Goal: Task Accomplishment & Management: Complete application form

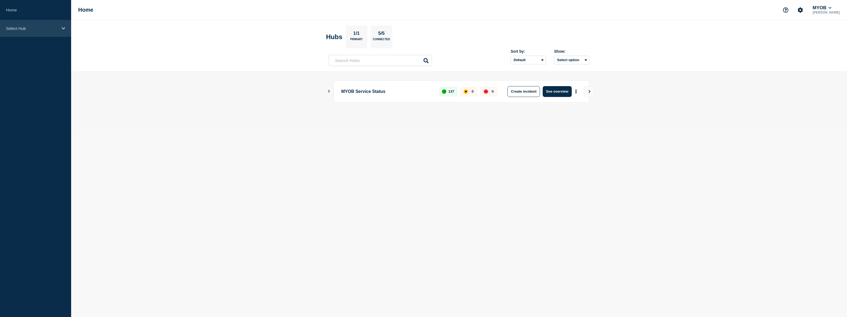
click at [35, 29] on p "Select Hub" at bounding box center [32, 28] width 52 height 5
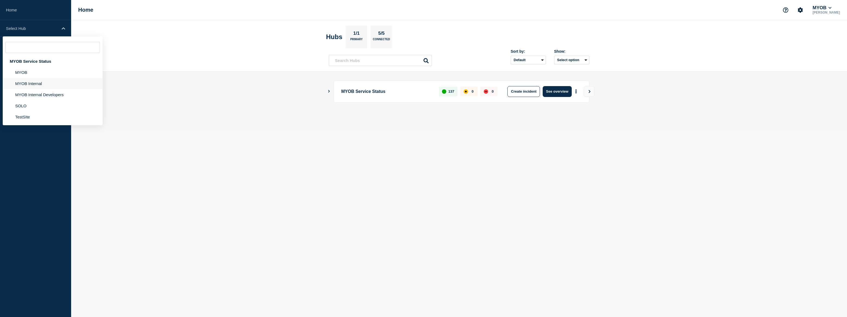
click at [46, 84] on li "MYOB Internal" at bounding box center [53, 83] width 100 height 11
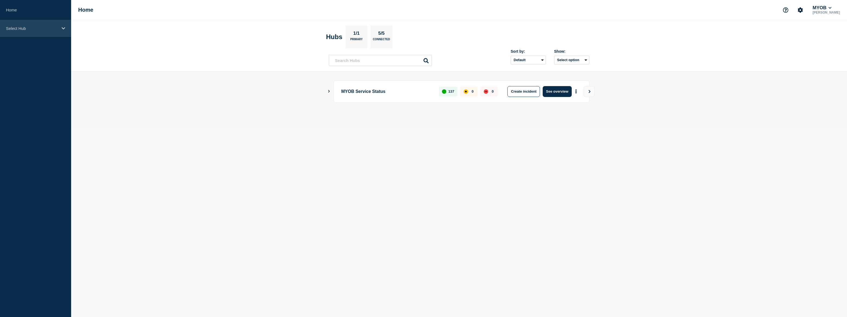
click at [36, 28] on p "Select Hub" at bounding box center [32, 28] width 52 height 5
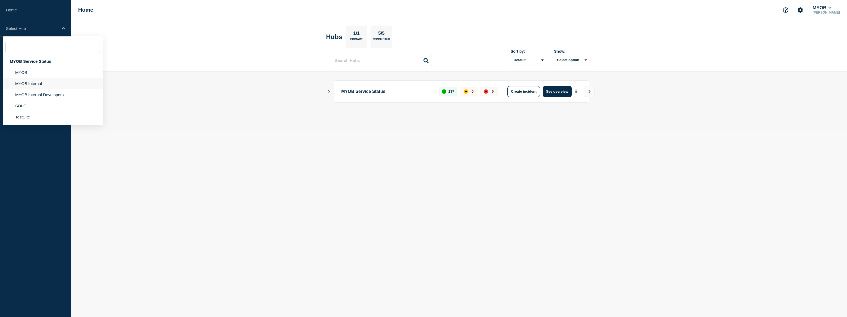
click at [50, 82] on li "MYOB Internal" at bounding box center [53, 83] width 100 height 11
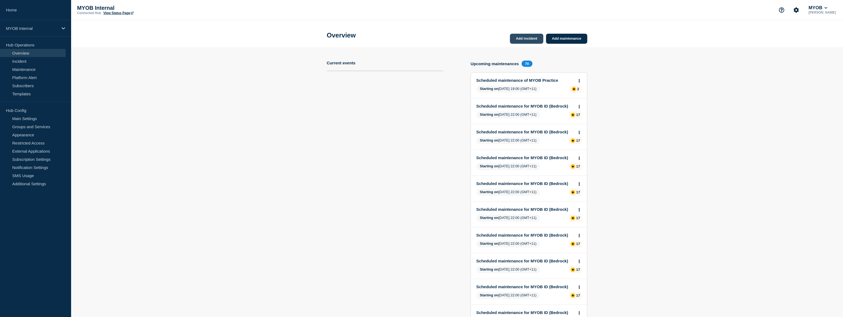
click at [516, 36] on link "Add incident" at bounding box center [526, 39] width 33 height 10
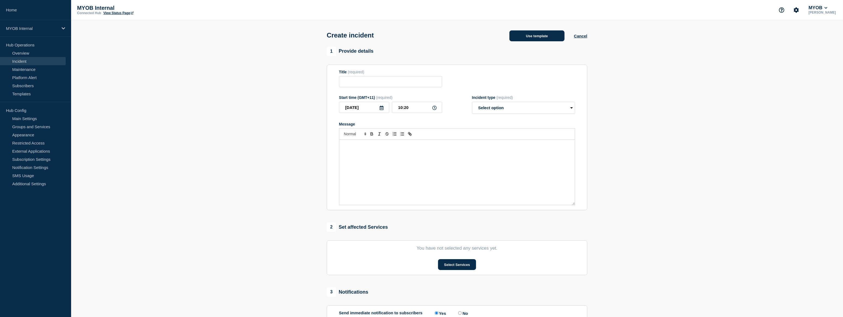
click at [549, 35] on button "Use template" at bounding box center [536, 35] width 55 height 11
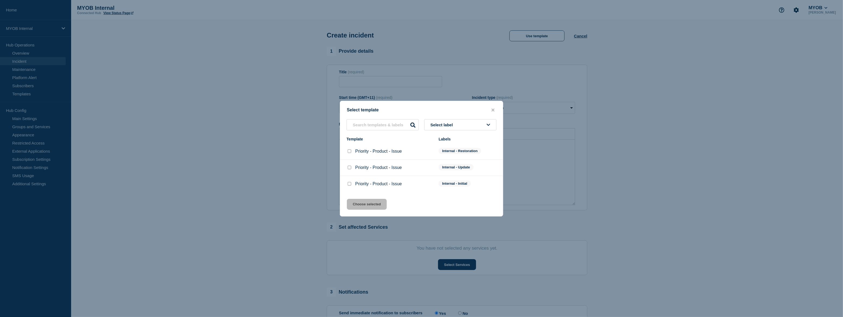
click at [350, 184] on input "Priority - Product - Issue checkbox" at bounding box center [350, 184] width 4 height 4
checkbox input "true"
click at [374, 204] on button "Choose selected" at bounding box center [367, 204] width 40 height 11
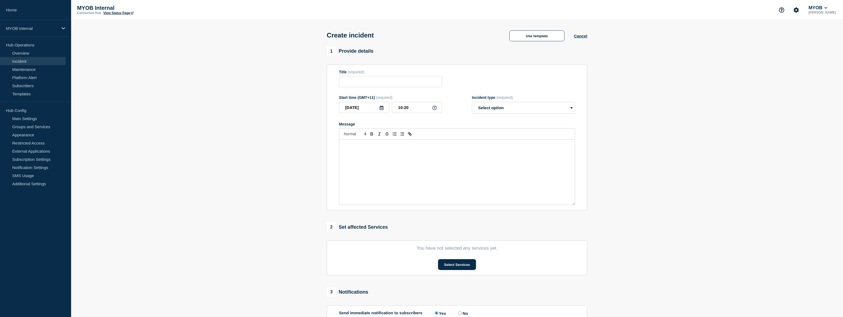
type input "Priority - Product - Issue"
select select "investigating"
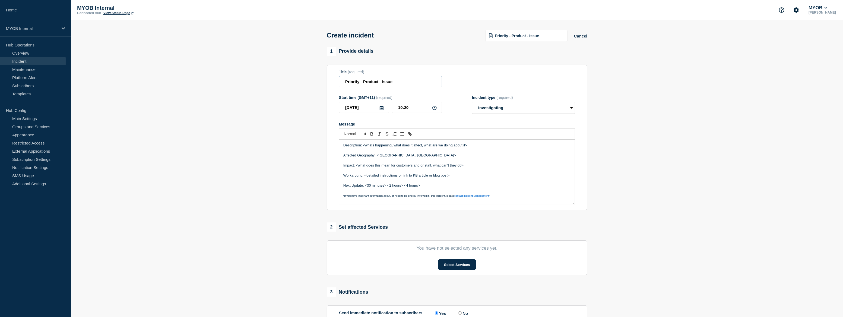
click at [359, 81] on input "Priority - Product - Issue" at bounding box center [390, 81] width 103 height 11
click at [377, 81] on input "Priority 4 - Product - Issue" at bounding box center [390, 81] width 103 height 11
click at [393, 83] on input "Priority 4 - Workday - Issue" at bounding box center [390, 81] width 103 height 11
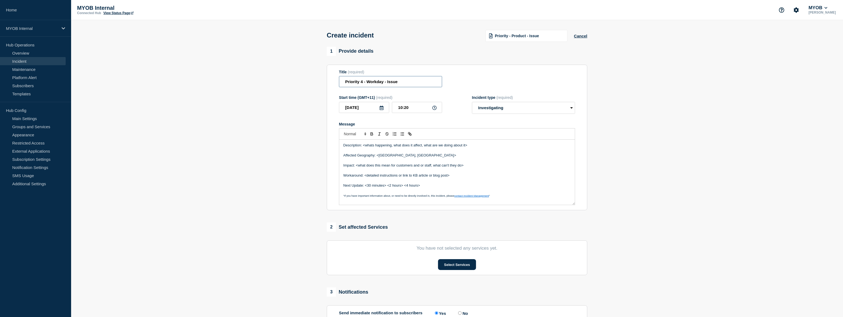
paste input "elated new Location List in Onboarding and Role Update/Transfer Employment Forms"
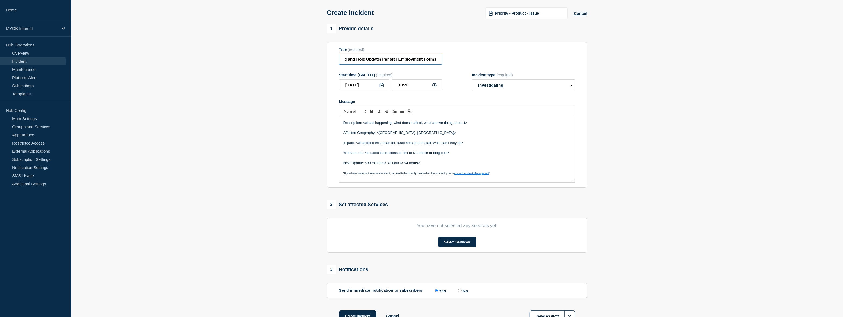
scroll to position [24, 0]
type input "Priority 4 - Workday - elated new Location List in Onboarding and Role Update/T…"
drag, startPoint x: 480, startPoint y: 121, endPoint x: 363, endPoint y: 119, distance: 116.7
click at [363, 119] on div "Description: <whats happening, what does it affect, what are we doing about it>…" at bounding box center [457, 147] width 236 height 65
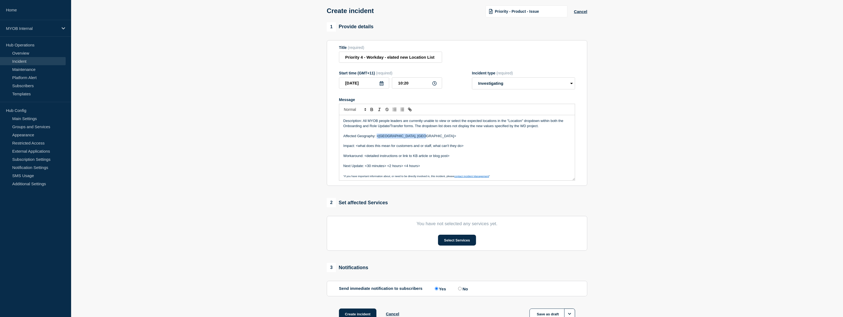
drag, startPoint x: 412, startPoint y: 137, endPoint x: 377, endPoint y: 136, distance: 35.3
click at [377, 136] on p "Affected Geography: <Australia, New Zealand>" at bounding box center [456, 136] width 227 height 5
click at [436, 137] on p "Affected Geography: Australia & New Zealand" at bounding box center [456, 136] width 227 height 5
drag, startPoint x: 465, startPoint y: 147, endPoint x: 357, endPoint y: 147, distance: 108.0
click at [357, 147] on p "Impact: <what does this mean for customers and or staff, what can't they do>" at bounding box center [456, 145] width 227 height 5
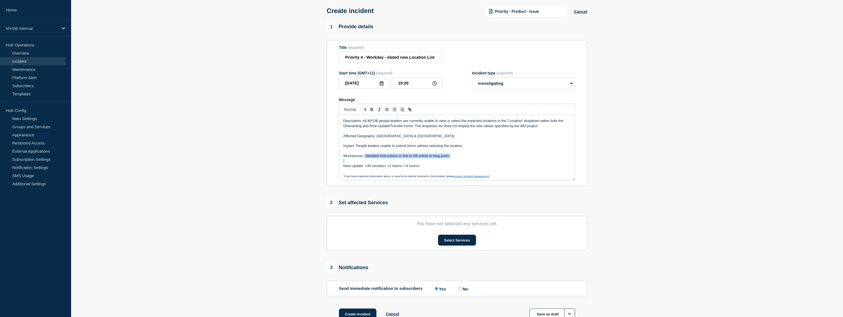
drag, startPoint x: 449, startPoint y: 159, endPoint x: 365, endPoint y: 156, distance: 84.4
click at [365, 156] on div "Description: All MYOB people leaders are currently unable to view or select the…" at bounding box center [457, 147] width 236 height 65
drag, startPoint x: 405, startPoint y: 167, endPoint x: 365, endPoint y: 167, distance: 39.9
click at [365, 167] on p "Next Update: <30 minutes> <2 hours> <4 hours>" at bounding box center [456, 165] width 227 height 5
click at [380, 168] on p "Next Update: <4 hours>" at bounding box center [456, 165] width 227 height 5
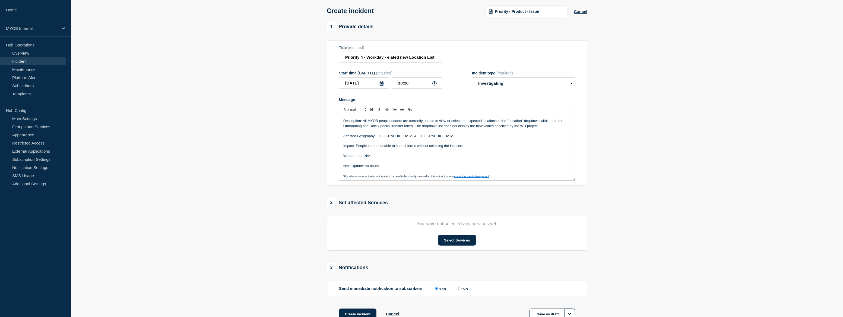
click at [366, 167] on p "Next Update: <4 hours" at bounding box center [456, 165] width 227 height 5
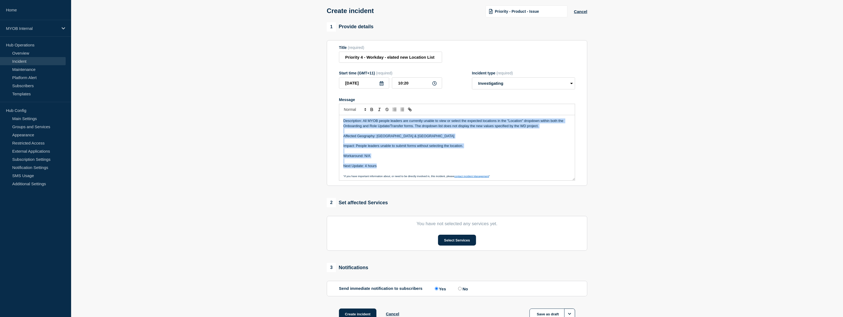
drag, startPoint x: 381, startPoint y: 167, endPoint x: 336, endPoint y: 116, distance: 67.7
click at [336, 116] on section "Title (required) Priority 4 - Workday - elated new Location List in Onboarding …" at bounding box center [457, 113] width 260 height 146
copy div "Description: All MYOB people leaders are currently unable to view or select the…"
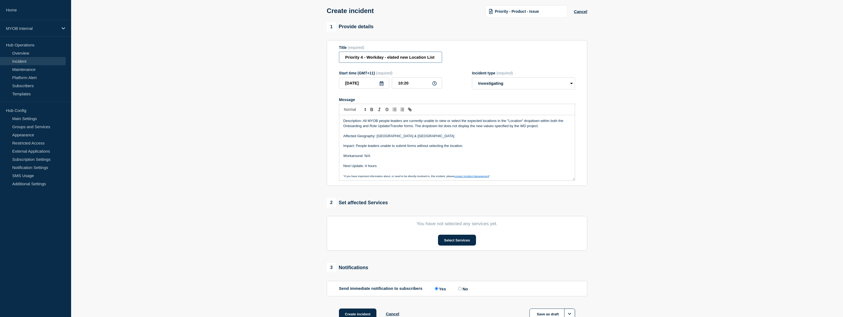
click at [372, 56] on input "Priority 4 - Workday - elated new Location List in Onboarding and Role Update/T…" at bounding box center [390, 57] width 103 height 11
paste input "Employment forms"
drag, startPoint x: 404, startPoint y: 58, endPoint x: 413, endPoint y: 56, distance: 9.0
click at [404, 58] on input "Priority 4 - Employment forms- elated new Location List in Onboarding and Role …" at bounding box center [390, 57] width 103 height 11
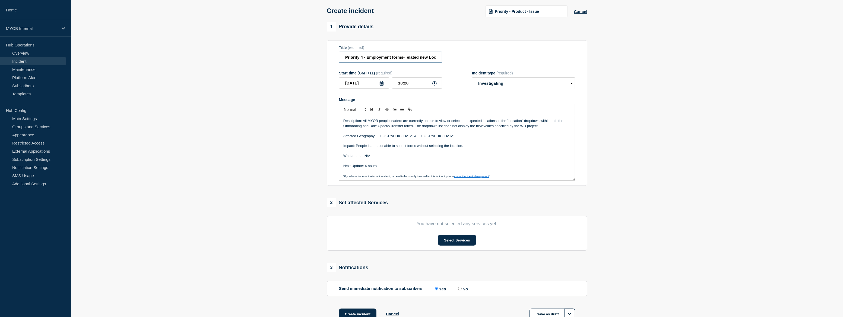
paste input "WD"
click at [409, 58] on input "Priority 4 - Employment forms- WD related new Location List in Onboarding and R…" at bounding box center [390, 57] width 103 height 11
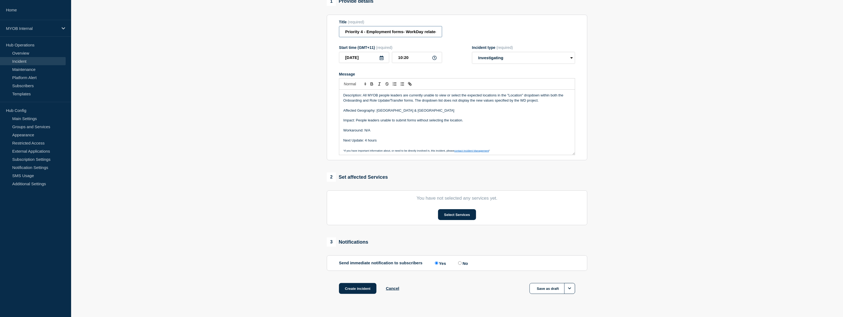
scroll to position [64, 0]
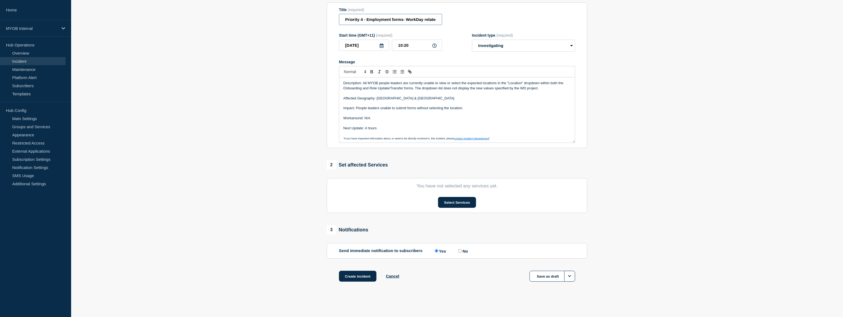
type input "Priority 4 - Employment forms- WorkDay related new Location List in Onboarding …"
click at [546, 43] on select "Select option Investigating Identified Monitoring" at bounding box center [523, 46] width 103 height 12
select select "identified"
click at [472, 40] on select "Select option Investigating Identified Monitoring" at bounding box center [523, 46] width 103 height 12
click at [650, 57] on section "1 Provide details Title (required) Priority 4 - Employment forms- WorkDay relat…" at bounding box center [457, 140] width 772 height 311
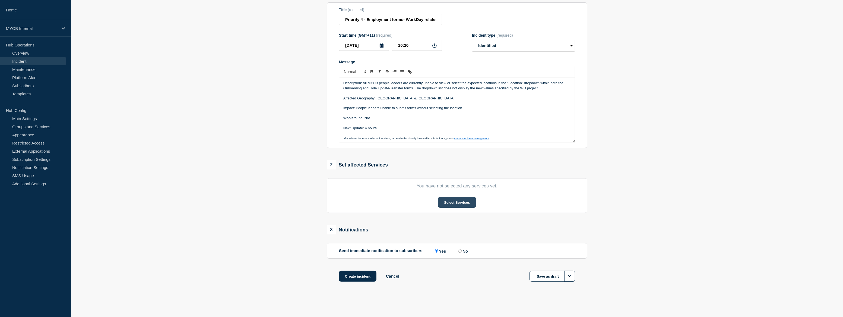
scroll to position [1, 0]
click at [454, 201] on button "Select Services" at bounding box center [457, 202] width 38 height 11
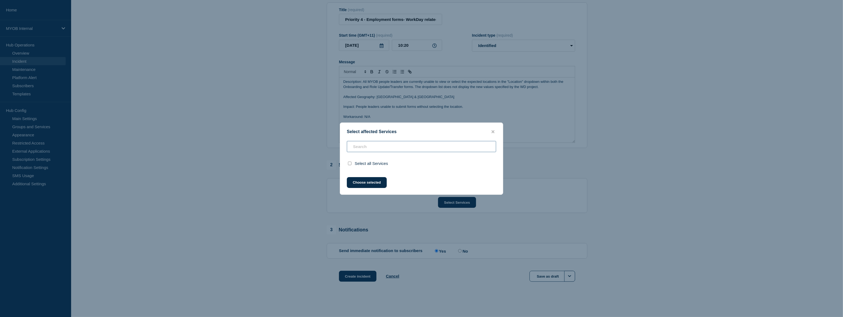
click at [372, 147] on input "text" at bounding box center [421, 146] width 149 height 11
type input "W"
checkbox input "true"
type input "Wo"
checkbox input "false"
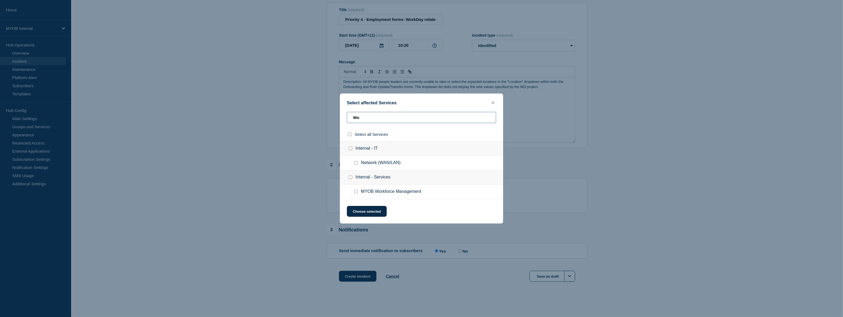
type input "W"
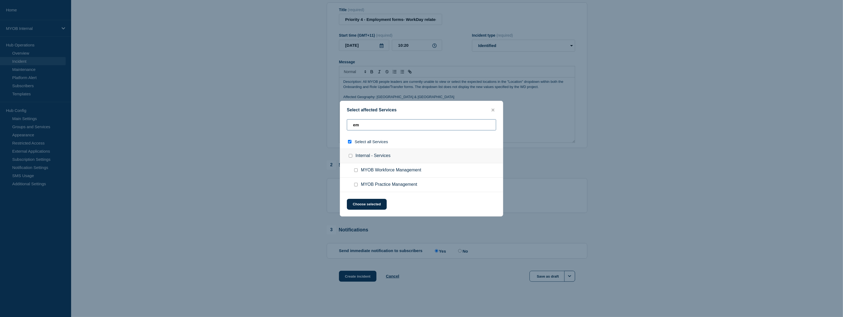
type input "emp"
checkbox input "true"
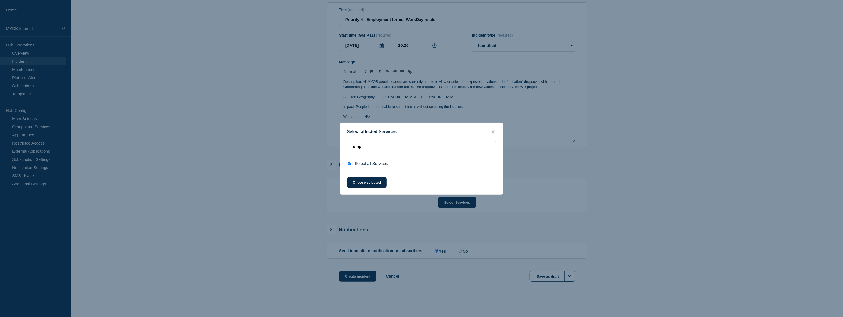
type input "emp"
click at [492, 130] on icon "close button" at bounding box center [492, 131] width 3 height 3
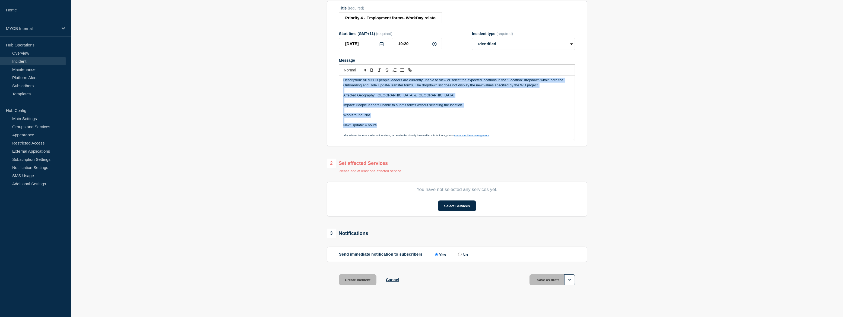
scroll to position [0, 0]
drag, startPoint x: 378, startPoint y: 124, endPoint x: 330, endPoint y: 69, distance: 73.1
click at [330, 69] on section "Title (required) Priority 4 - Employment forms- WorkDay related new Location Li…" at bounding box center [457, 74] width 260 height 146
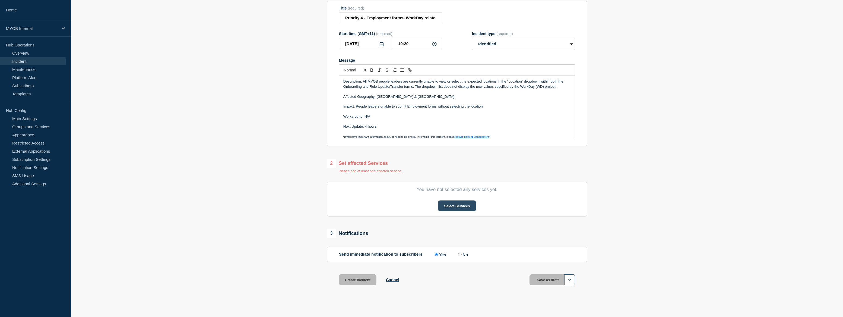
click at [469, 206] on button "Select Services" at bounding box center [457, 205] width 38 height 11
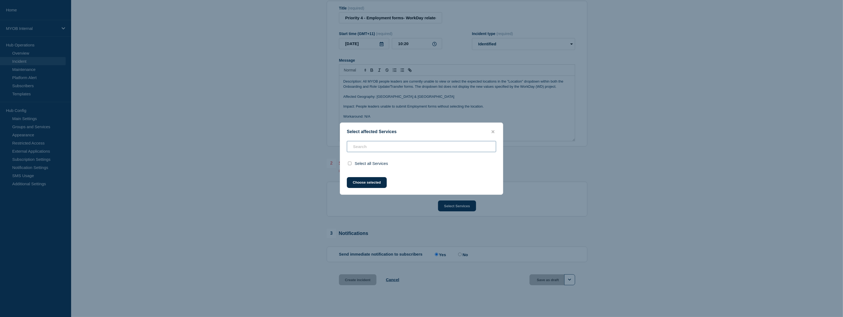
click at [408, 149] on input "text" at bounding box center [421, 146] width 149 height 11
type input "G"
checkbox input "true"
type input "Gene"
checkbox input "false"
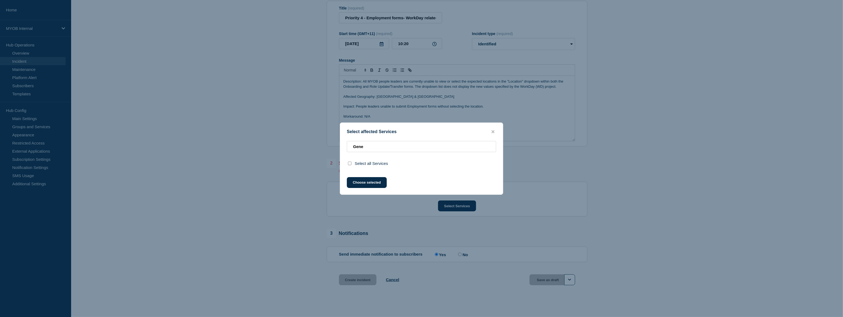
click at [348, 163] on div "Gene Select all Services" at bounding box center [421, 155] width 163 height 29
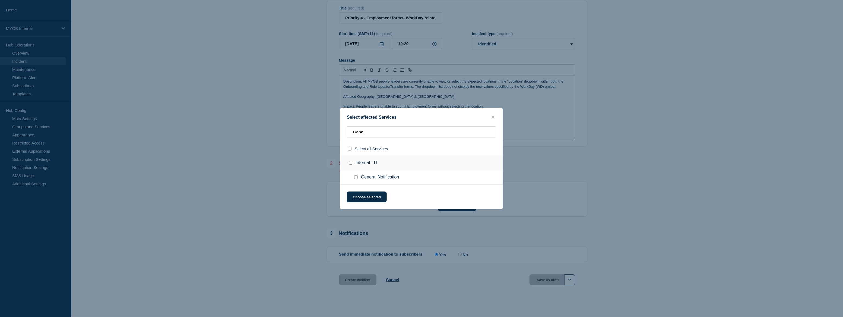
click at [355, 177] on input "General Notification checkbox" at bounding box center [356, 177] width 4 height 4
checkbox input "true"
click at [373, 197] on button "Choose selected" at bounding box center [367, 196] width 40 height 11
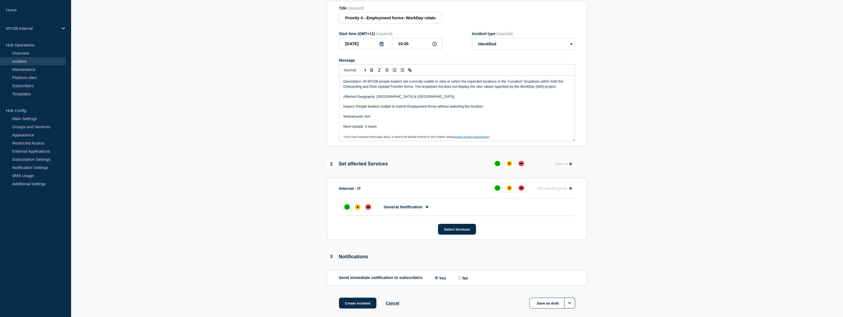
click at [349, 208] on div "up" at bounding box center [346, 206] width 5 height 5
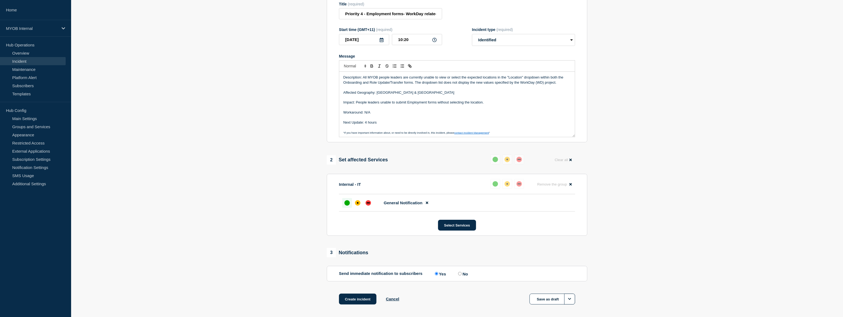
scroll to position [67, 0]
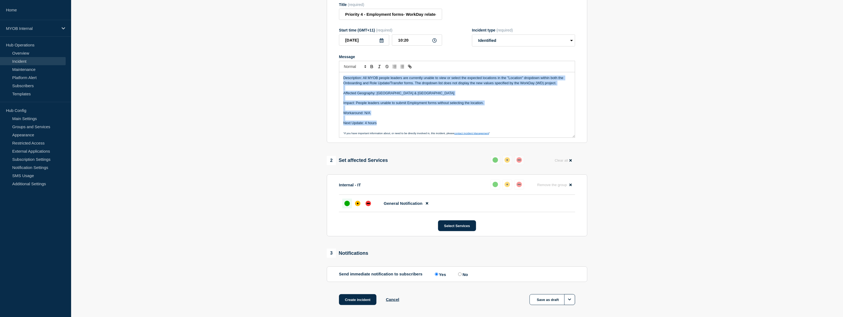
drag, startPoint x: 381, startPoint y: 125, endPoint x: 331, endPoint y: 72, distance: 73.1
click at [331, 72] on section "Title (required) Priority 4 - Employment forms- WorkDay related new Location Li…" at bounding box center [457, 70] width 260 height 146
copy div "Description: All MYOB people leaders are currently unable to view or select the…"
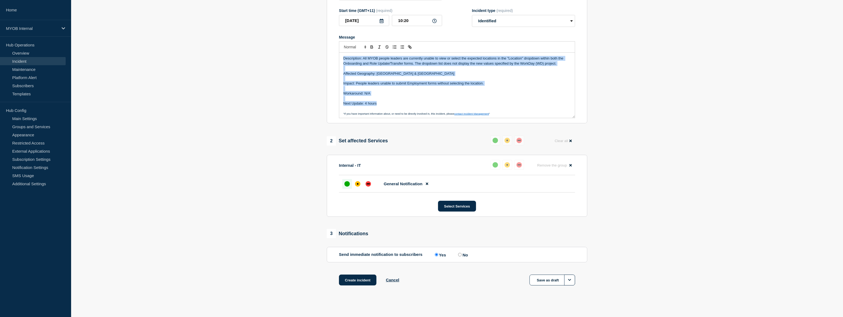
scroll to position [92, 0]
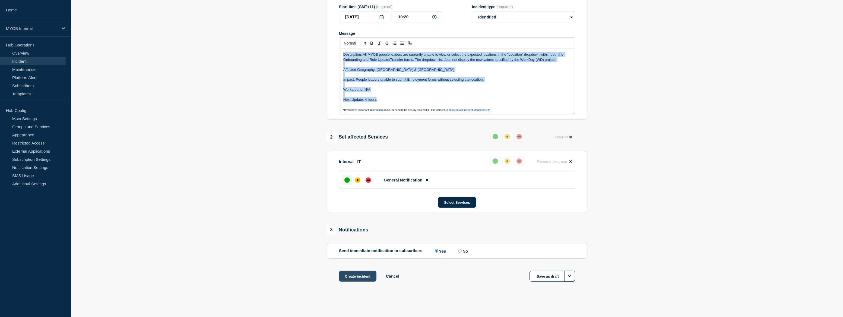
click at [357, 278] on button "Create incident" at bounding box center [357, 276] width 37 height 11
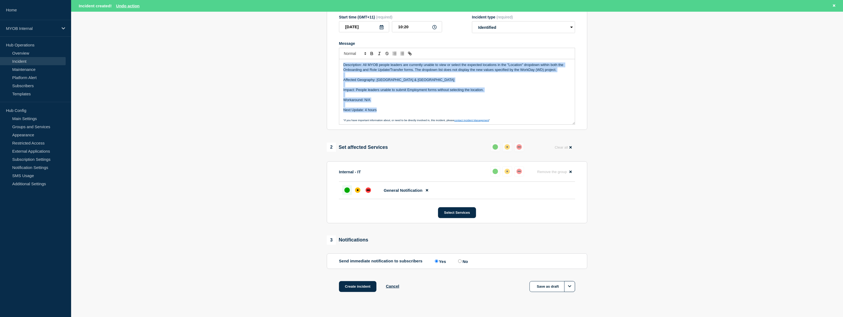
scroll to position [103, 0]
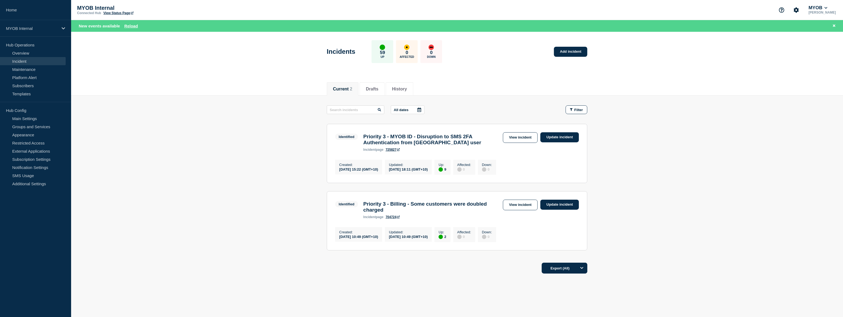
click at [255, 244] on main "All dates Filter Identified 9 Up Priority 3 - MYOB ID - Disruption to SMS 2FA A…" at bounding box center [457, 177] width 772 height 163
click at [259, 247] on main "All dates Filter Identified 9 Up Priority 3 - MYOB ID - Disruption to SMS 2FA A…" at bounding box center [457, 177] width 772 height 163
